Goal: Navigation & Orientation: Understand site structure

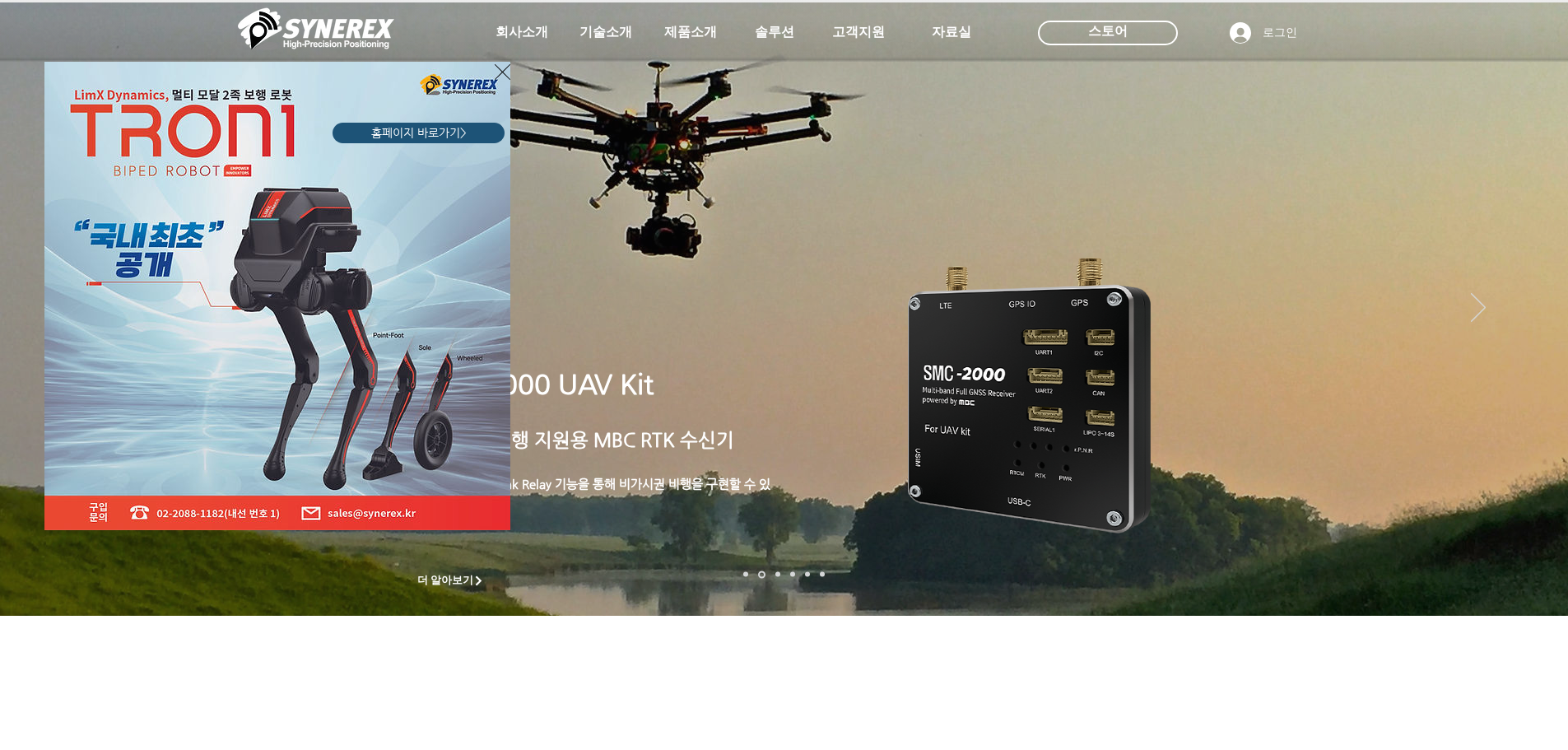
click at [501, 69] on icon "사이트로 돌아가기" at bounding box center [502, 71] width 15 height 20
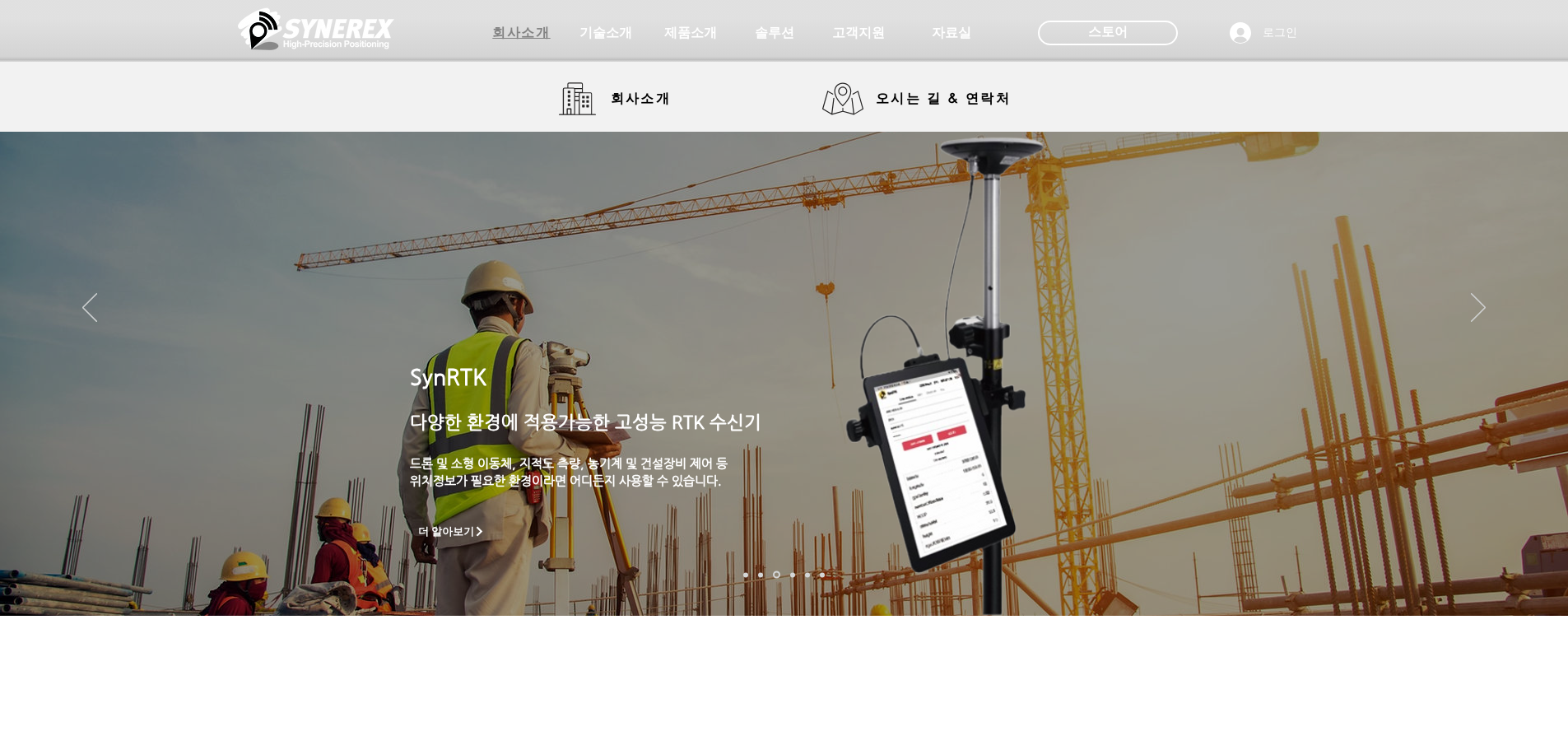
click at [522, 35] on span "회사소개" at bounding box center [521, 34] width 58 height 17
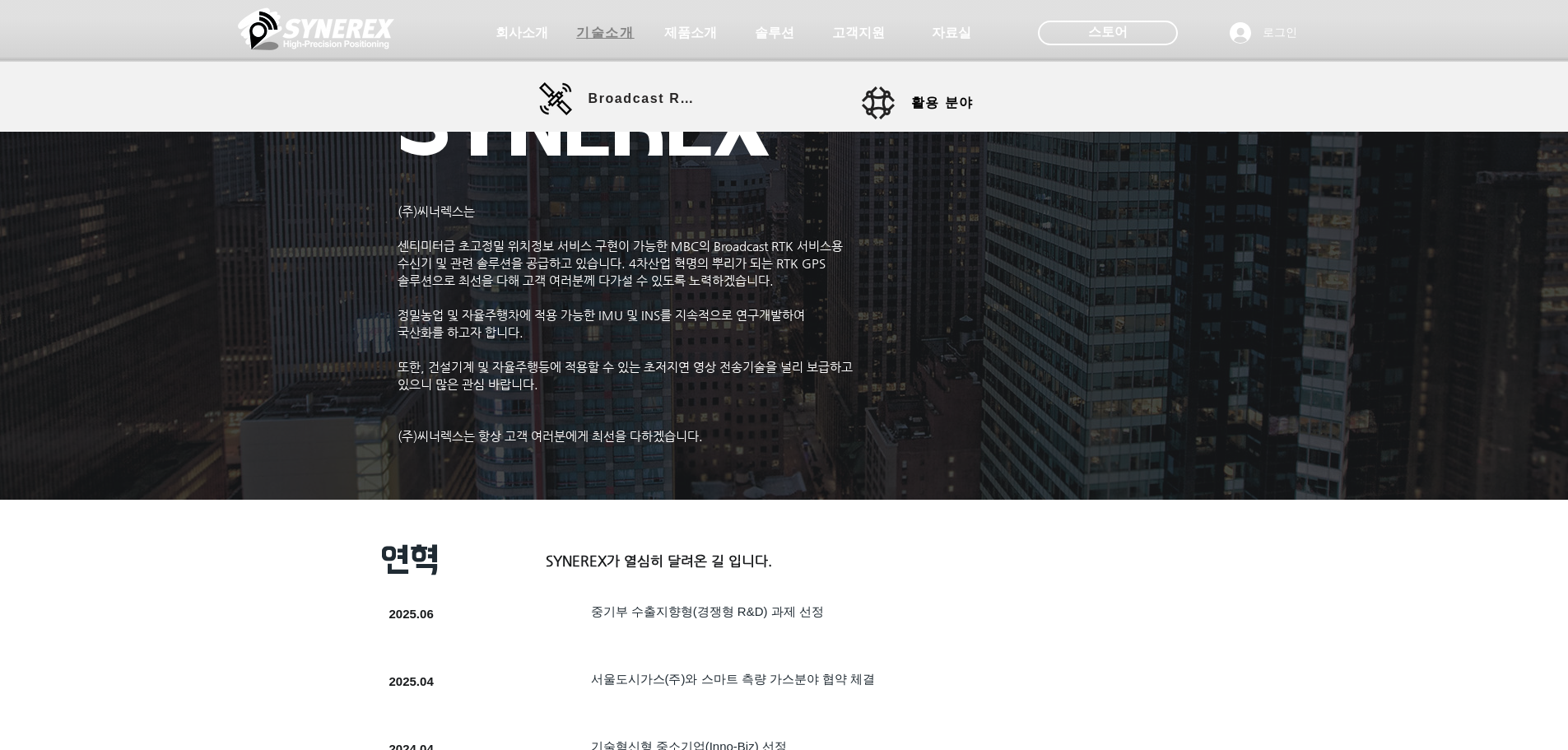
click at [613, 32] on span "기술소개" at bounding box center [605, 34] width 58 height 17
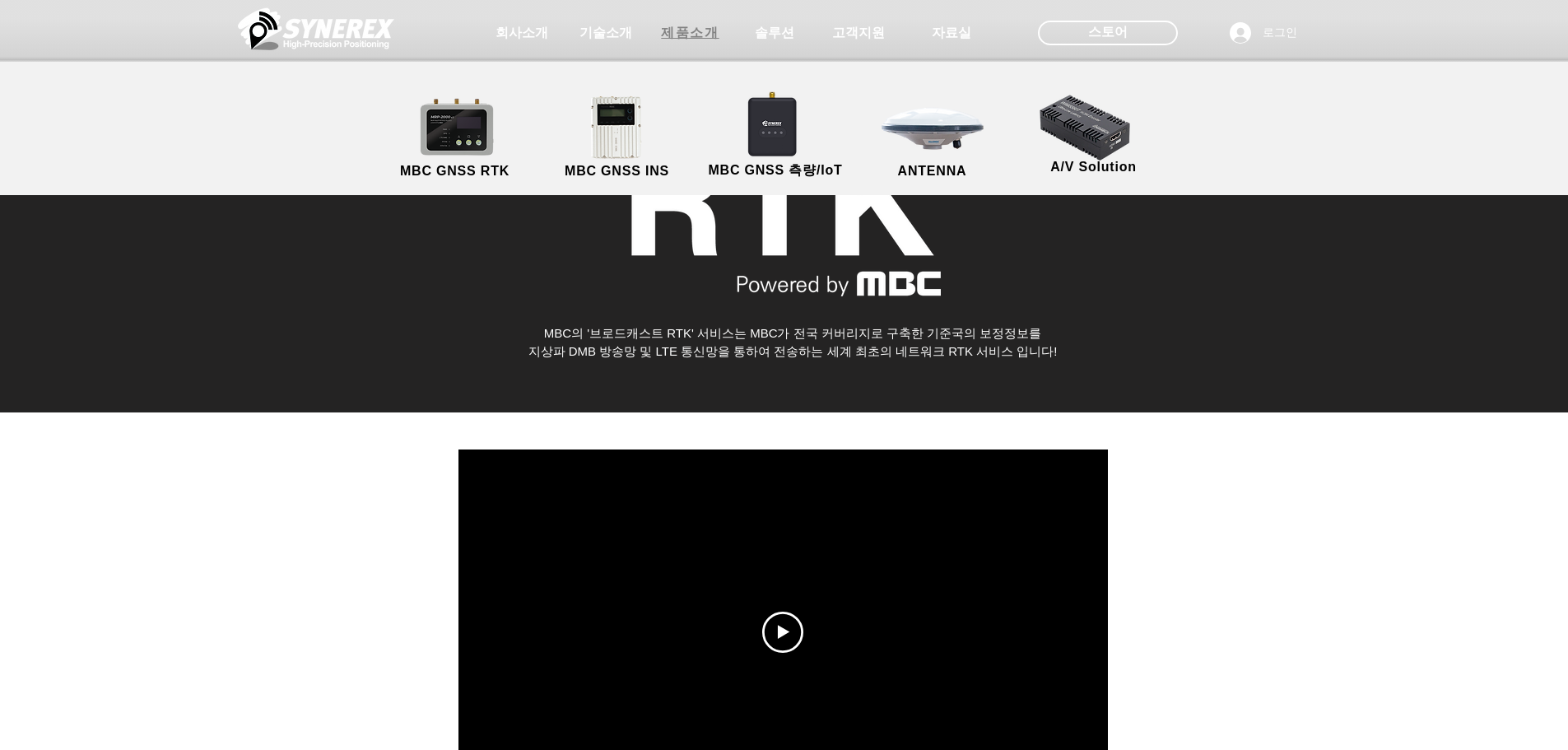
click at [714, 36] on span "제품소개" at bounding box center [689, 34] width 58 height 17
